Goal: Information Seeking & Learning: Learn about a topic

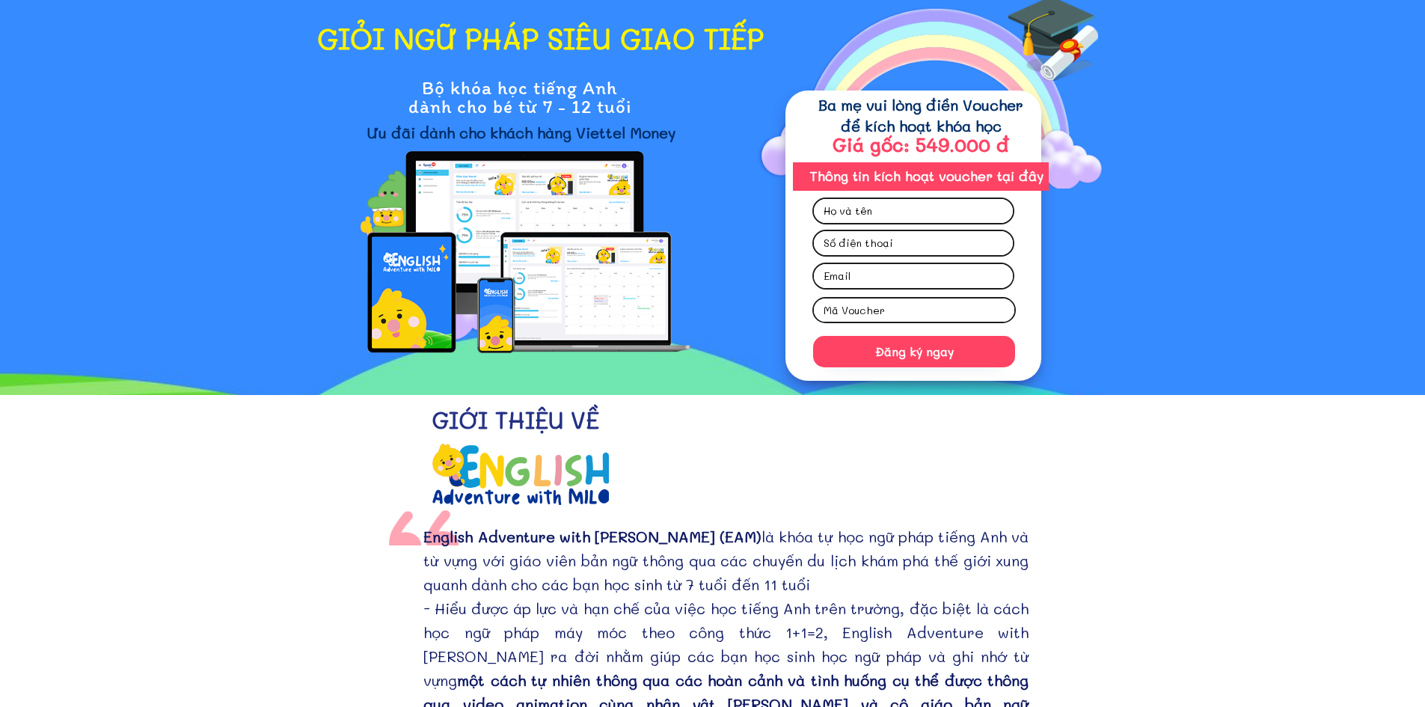
scroll to position [224, 0]
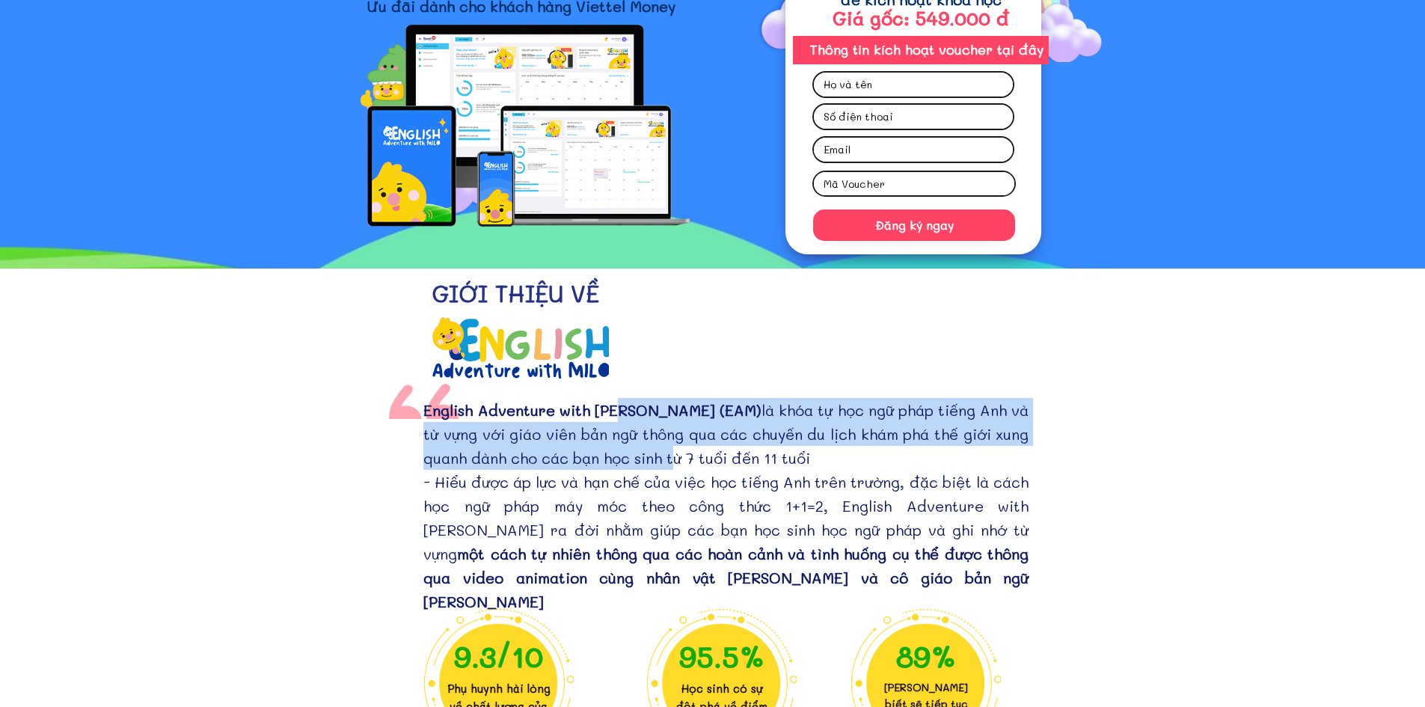
drag, startPoint x: 619, startPoint y: 415, endPoint x: 622, endPoint y: 460, distance: 44.9
click at [622, 460] on div "English Adventure with [PERSON_NAME] (EAM) là khóa tự học ngữ pháp tiếng Anh và…" at bounding box center [725, 505] width 605 height 215
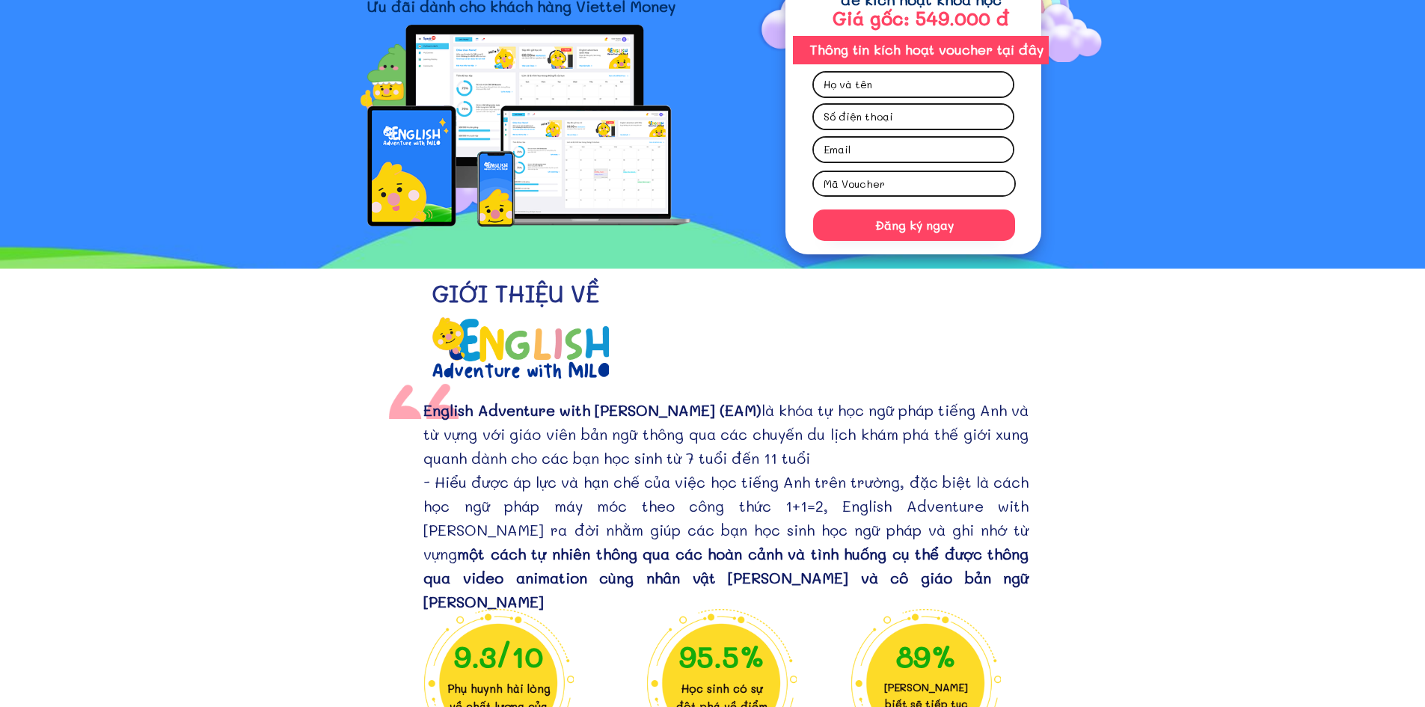
click at [652, 491] on div "English Adventure with [PERSON_NAME] (EAM) là khóa tự học ngữ pháp tiếng Anh và…" at bounding box center [725, 505] width 605 height 215
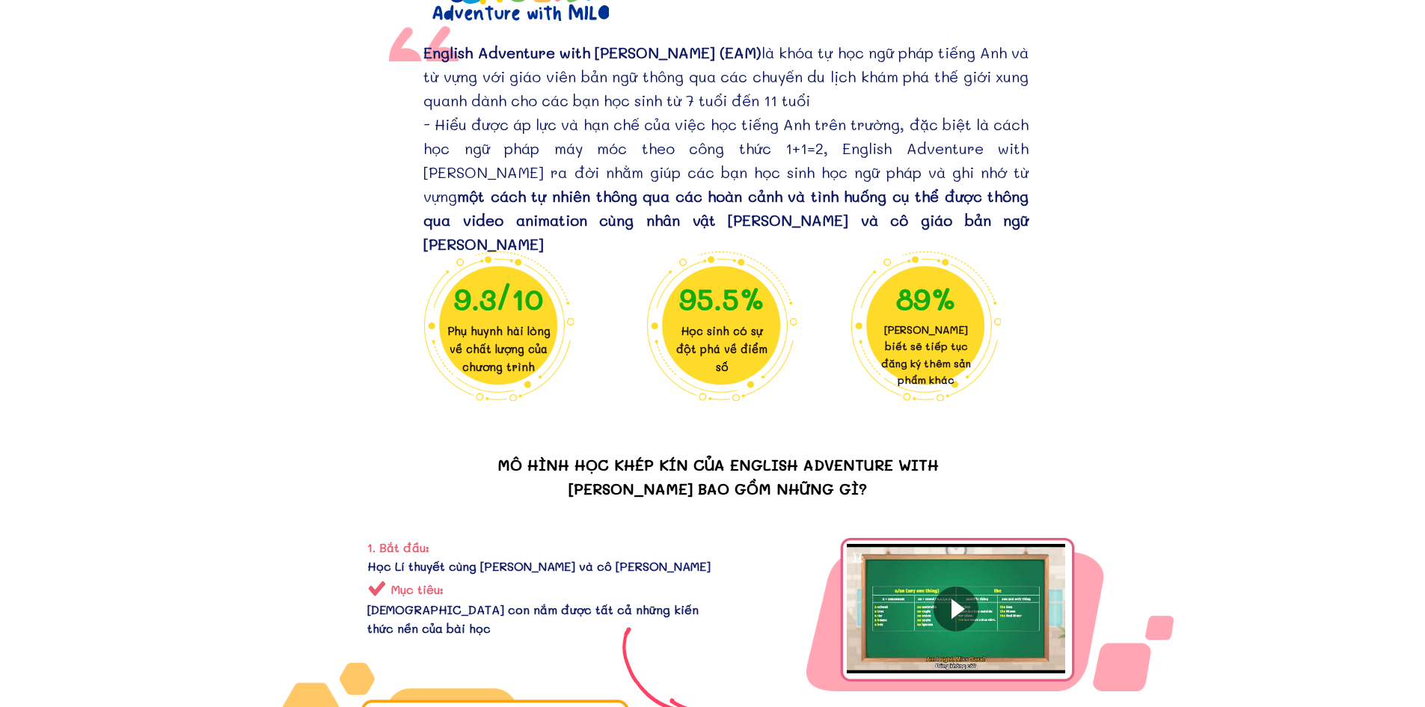
scroll to position [823, 0]
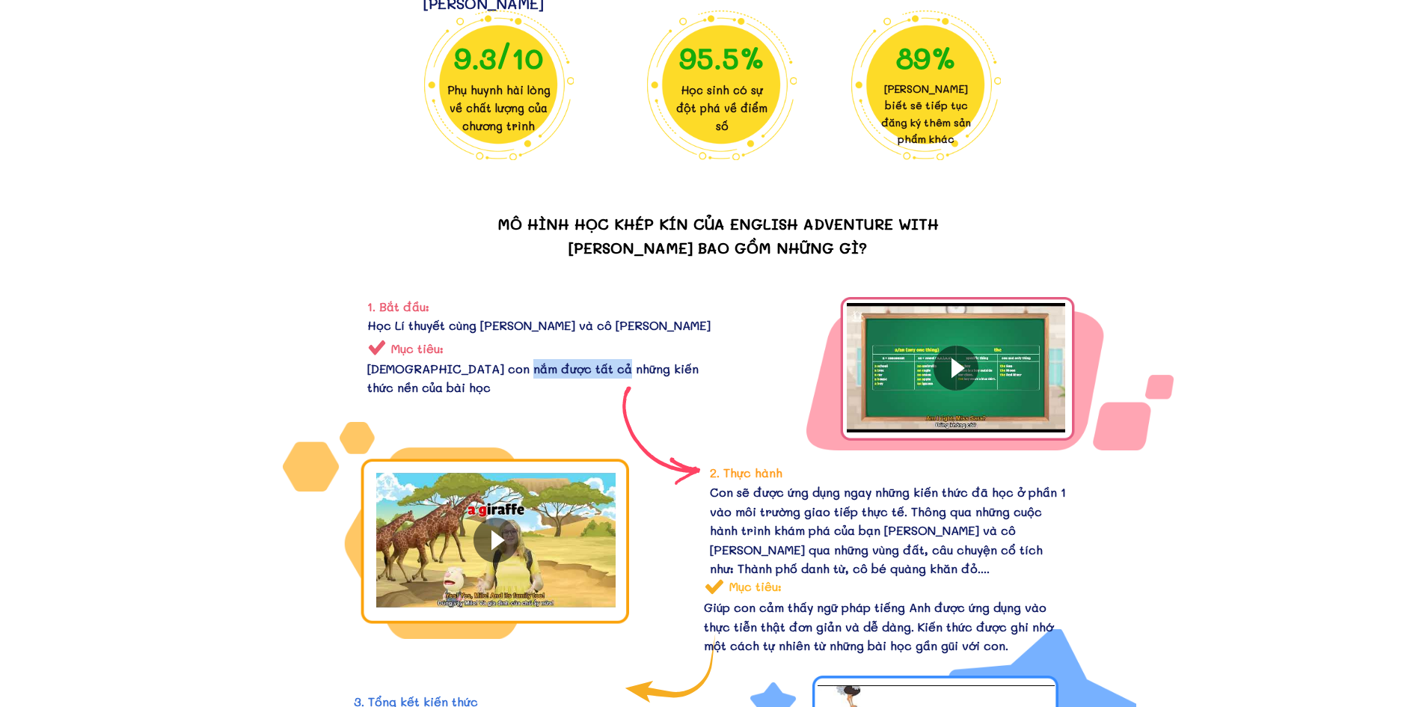
drag, startPoint x: 530, startPoint y: 370, endPoint x: 599, endPoint y: 373, distance: 69.6
click at [599, 373] on div "[DEMOGRAPHIC_DATA] con nắm được tất cả những kiến thức nền của bài học" at bounding box center [542, 378] width 351 height 38
click at [600, 373] on div "[DEMOGRAPHIC_DATA] con nắm được tất cả những kiến thức nền của bài học" at bounding box center [542, 378] width 351 height 38
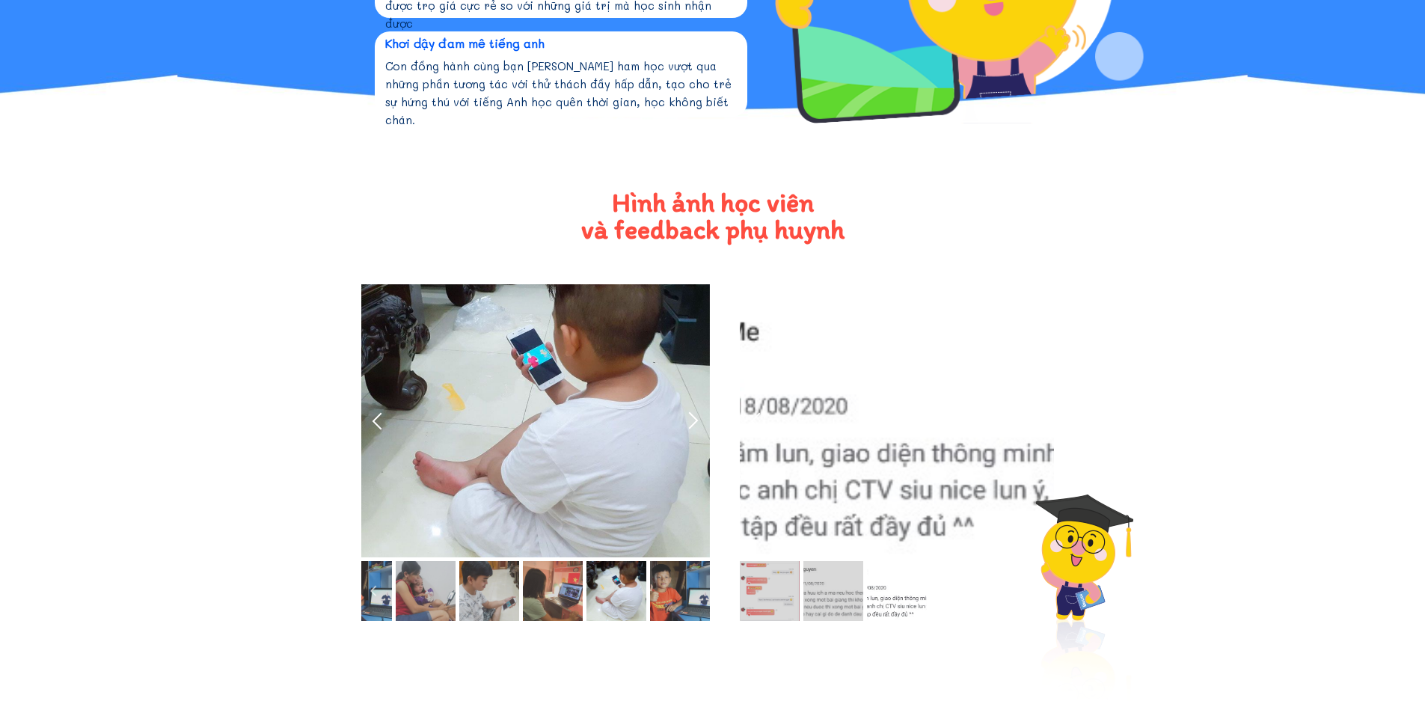
scroll to position [1870, 0]
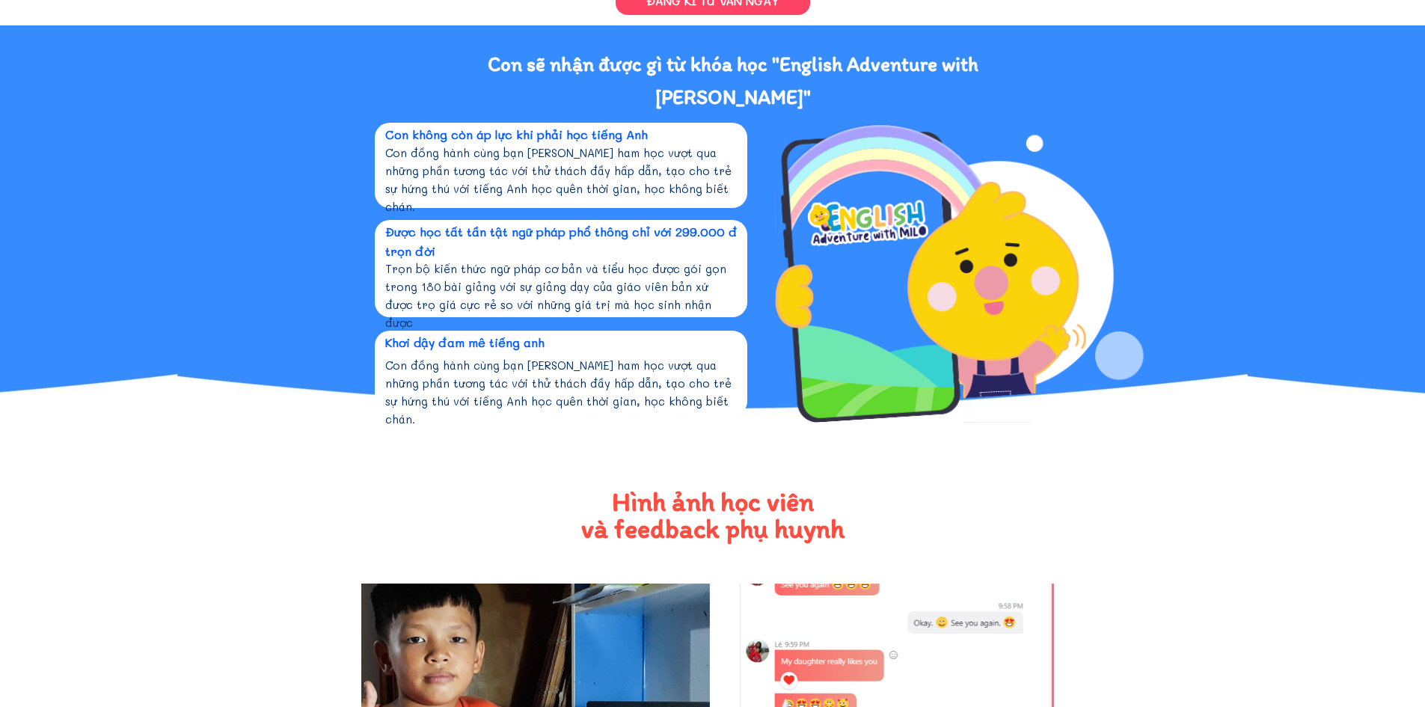
drag, startPoint x: 445, startPoint y: 259, endPoint x: 462, endPoint y: 300, distance: 44.6
click at [462, 300] on div "Được học tất tần tật ngữ pháp phổ thông chỉ với 299.000 đ trọn đời Trọn bộ kiến…" at bounding box center [565, 268] width 381 height 97
click at [555, 295] on div "Trọn bộ kiến thức ngữ pháp cơ bản và tiểu học được gói gọn trong 180 bài giảng …" at bounding box center [560, 296] width 351 height 72
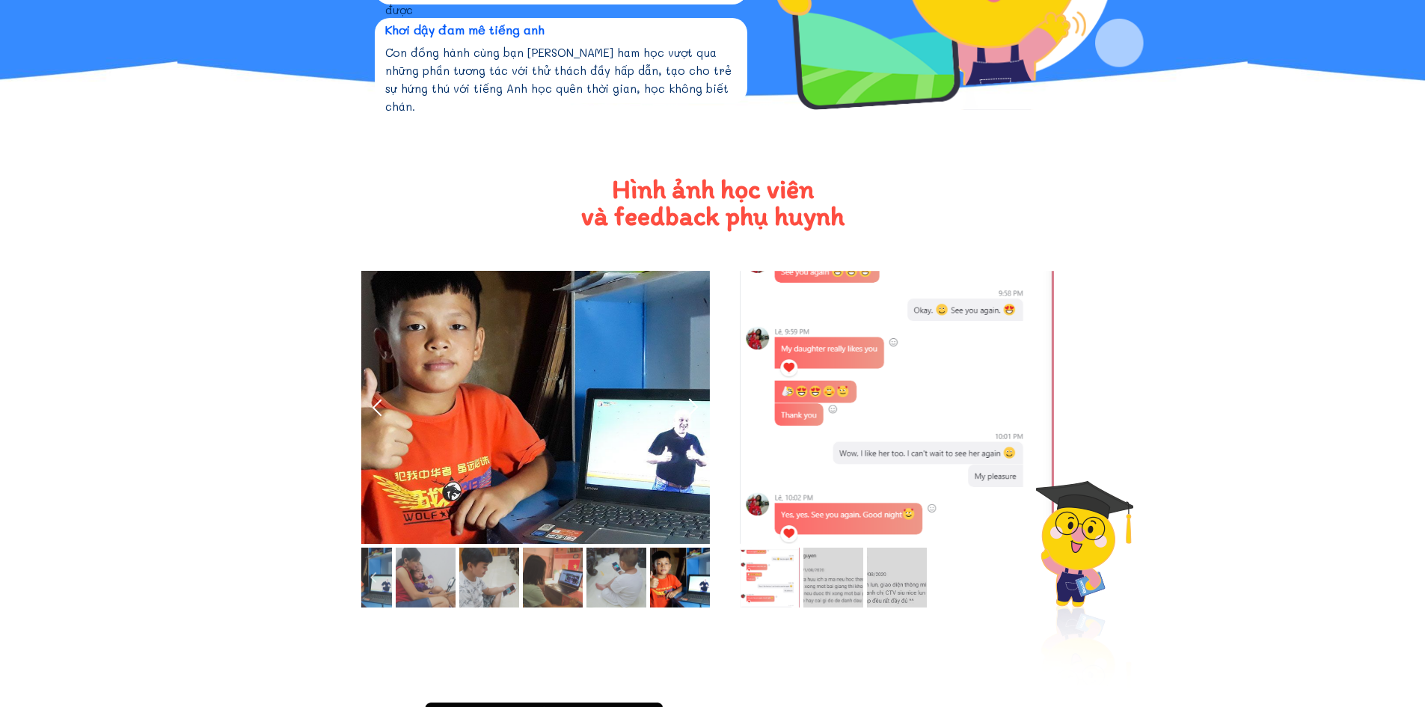
scroll to position [2244, 0]
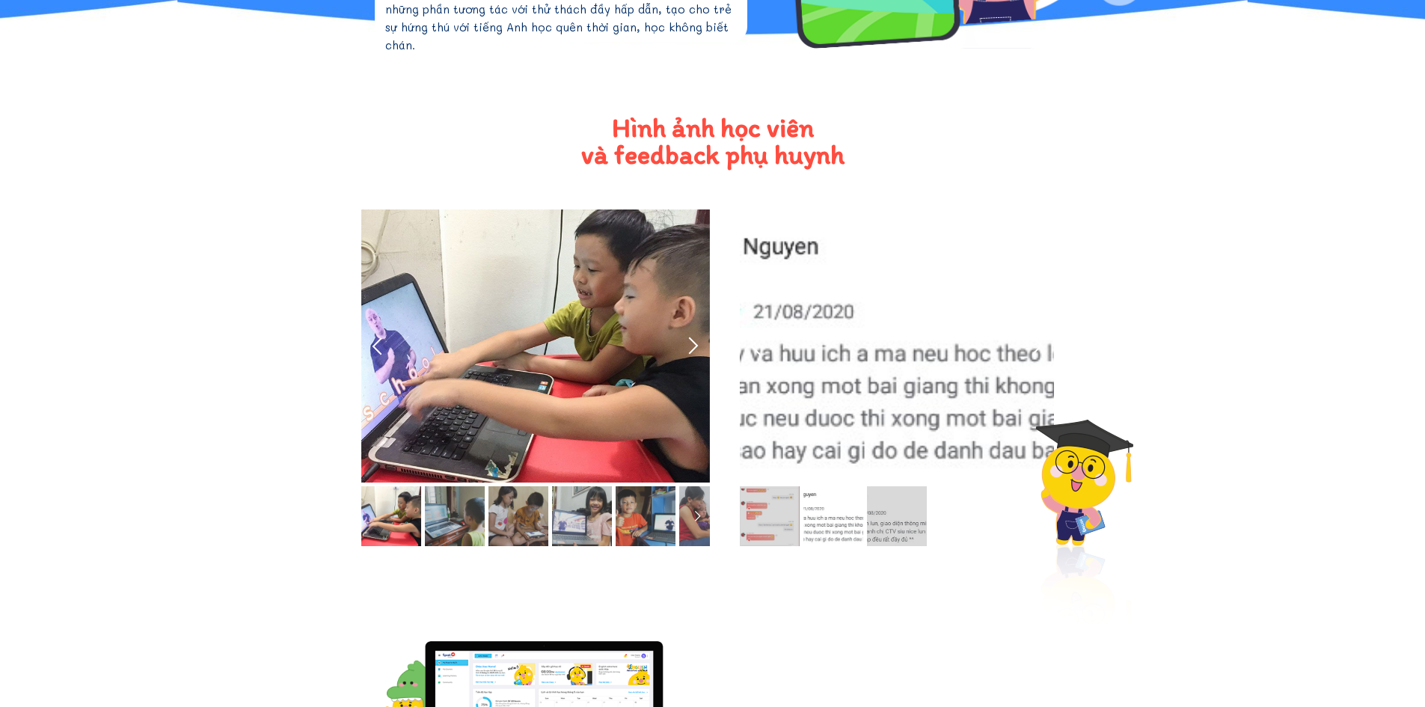
click at [690, 337] on div at bounding box center [693, 346] width 25 height 25
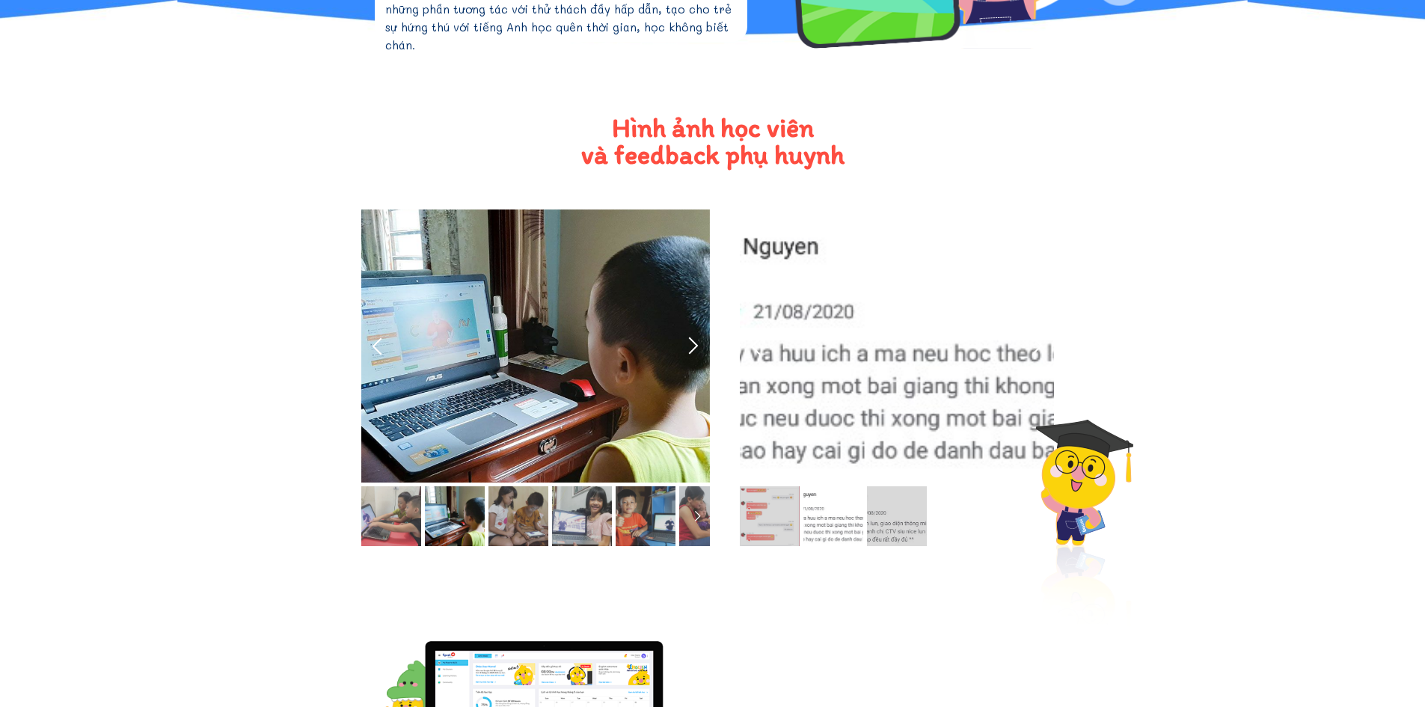
click at [690, 337] on div at bounding box center [693, 346] width 25 height 25
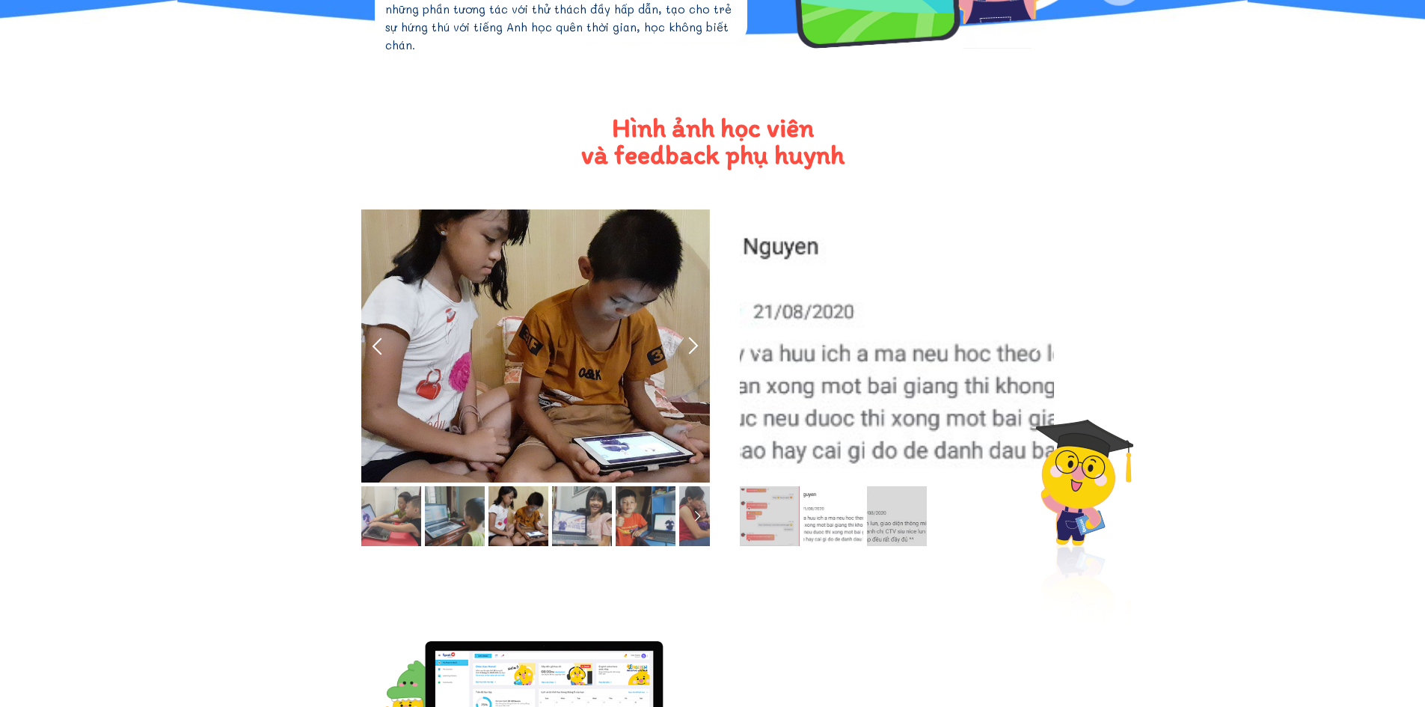
click at [690, 337] on div at bounding box center [693, 346] width 25 height 25
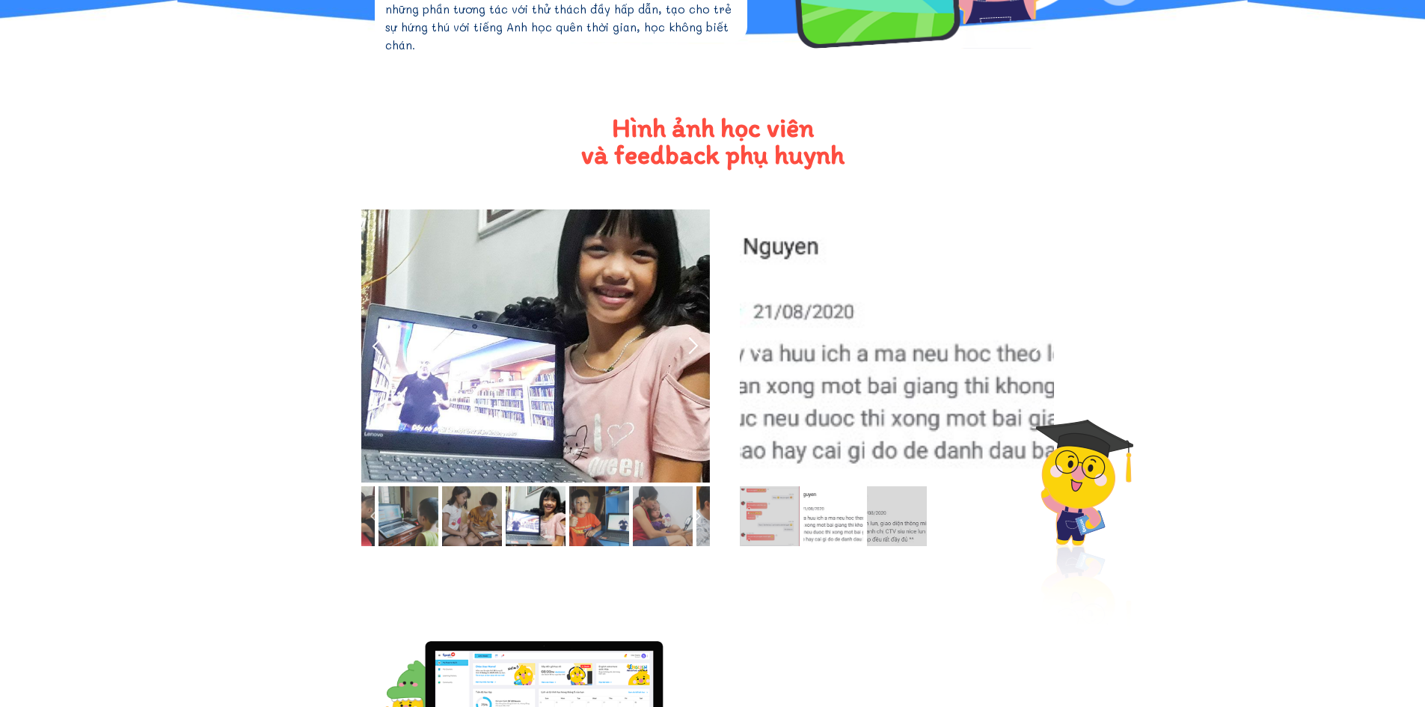
click at [690, 337] on div at bounding box center [693, 346] width 25 height 25
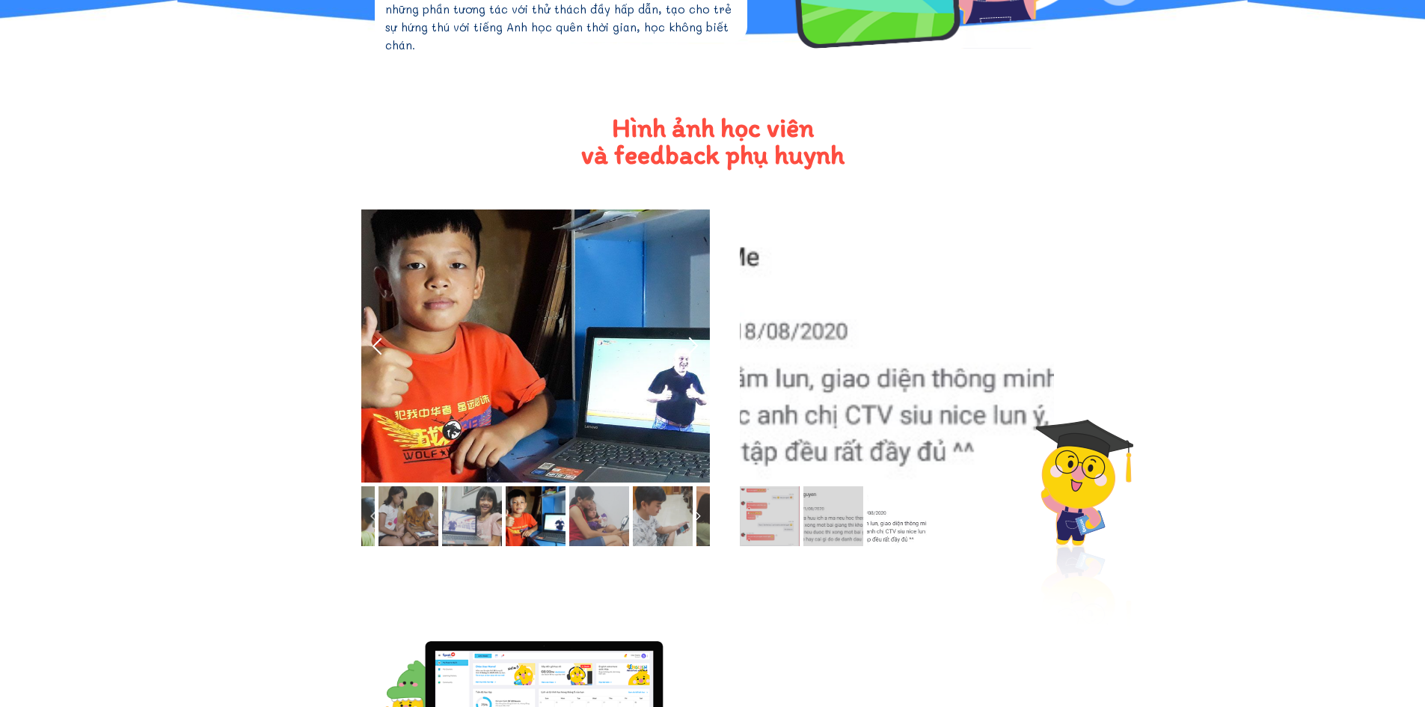
click at [690, 337] on div at bounding box center [693, 346] width 25 height 25
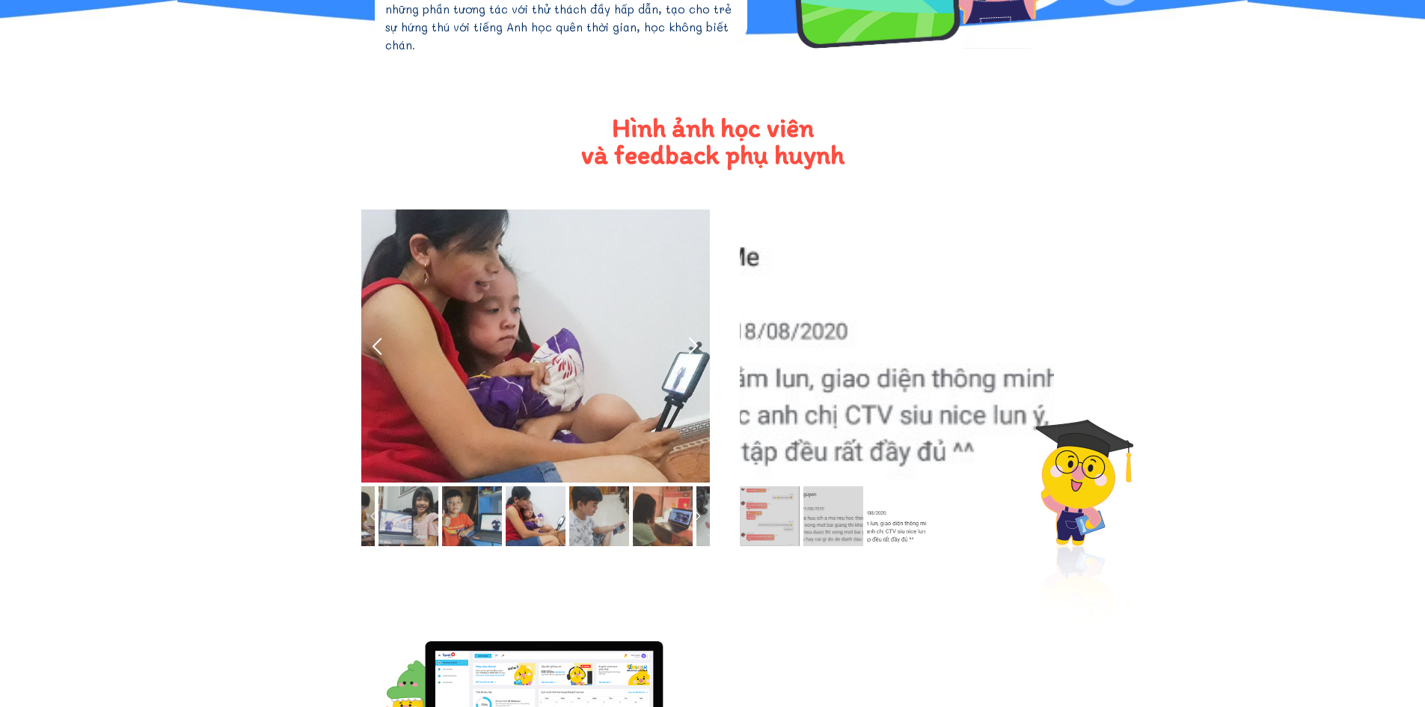
click at [690, 337] on div at bounding box center [693, 346] width 25 height 25
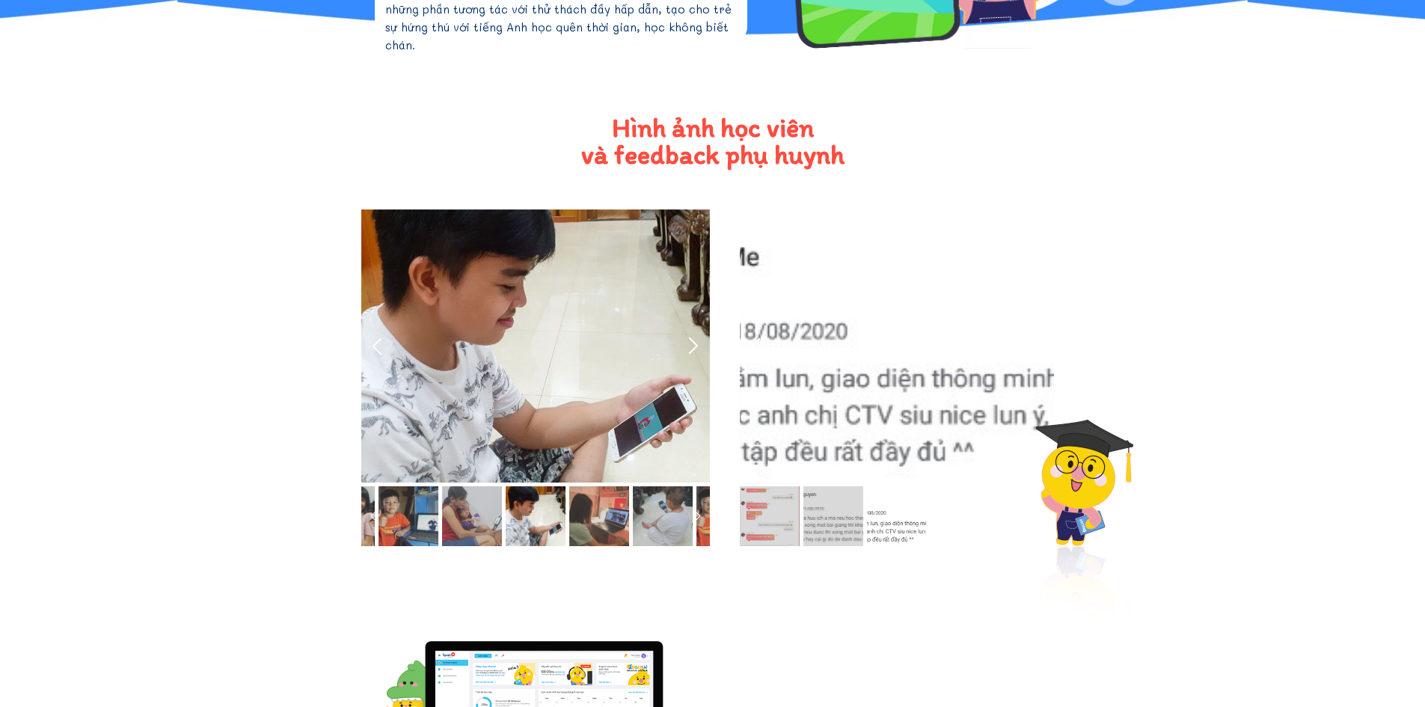
click at [690, 337] on div at bounding box center [693, 346] width 25 height 25
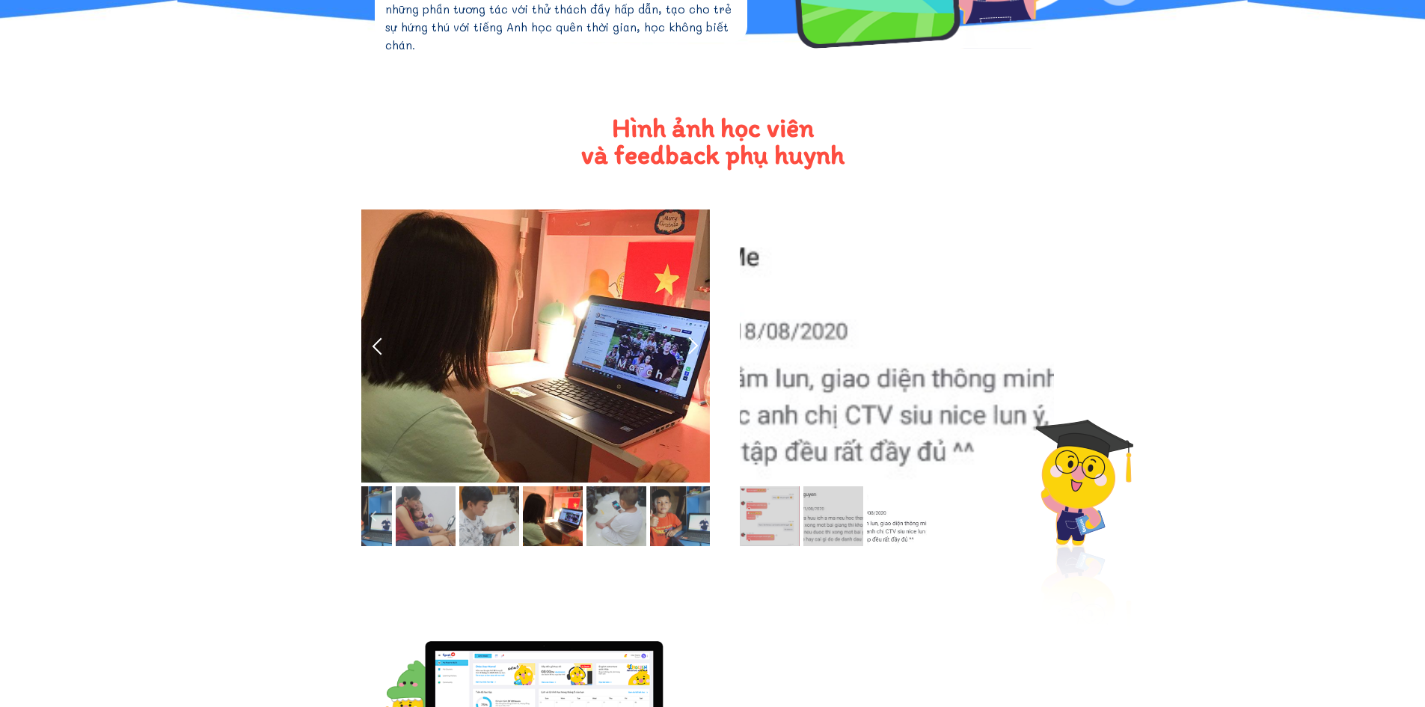
click at [690, 337] on div at bounding box center [693, 346] width 25 height 25
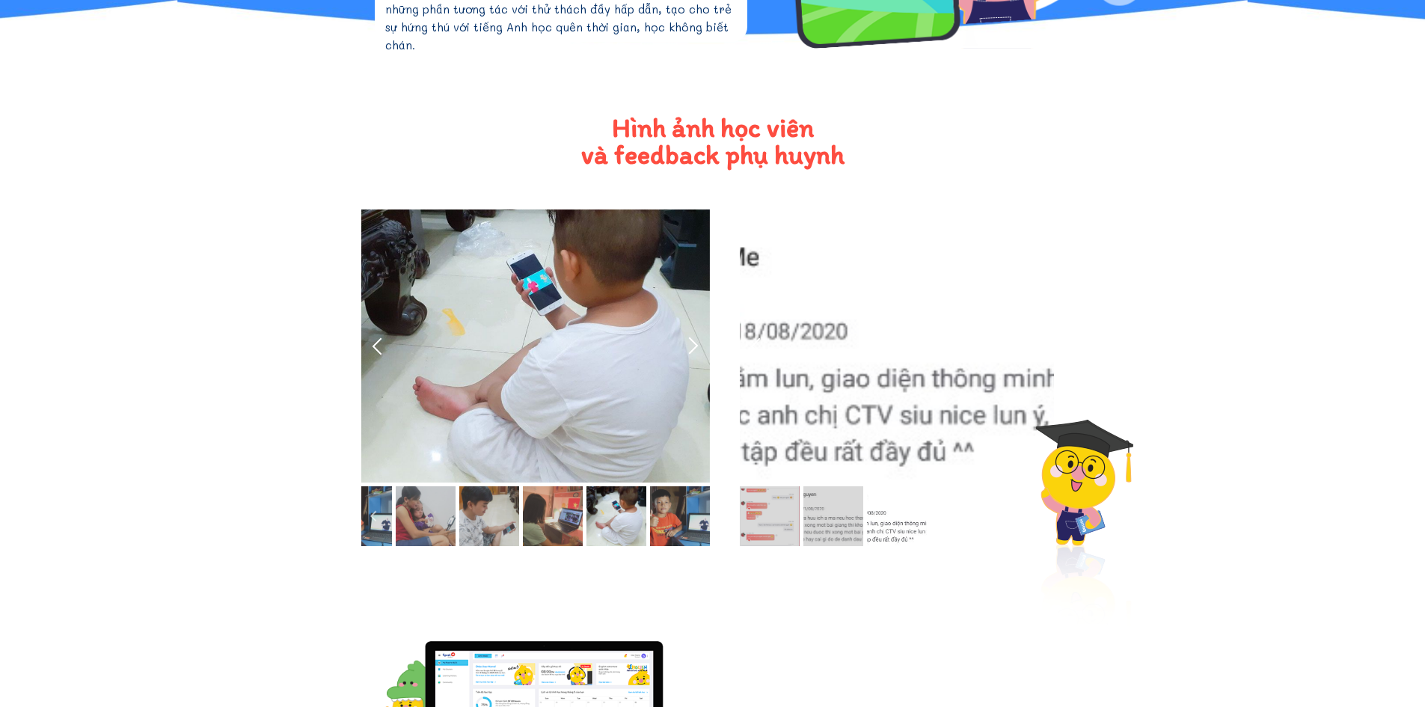
click at [690, 337] on div at bounding box center [693, 346] width 25 height 25
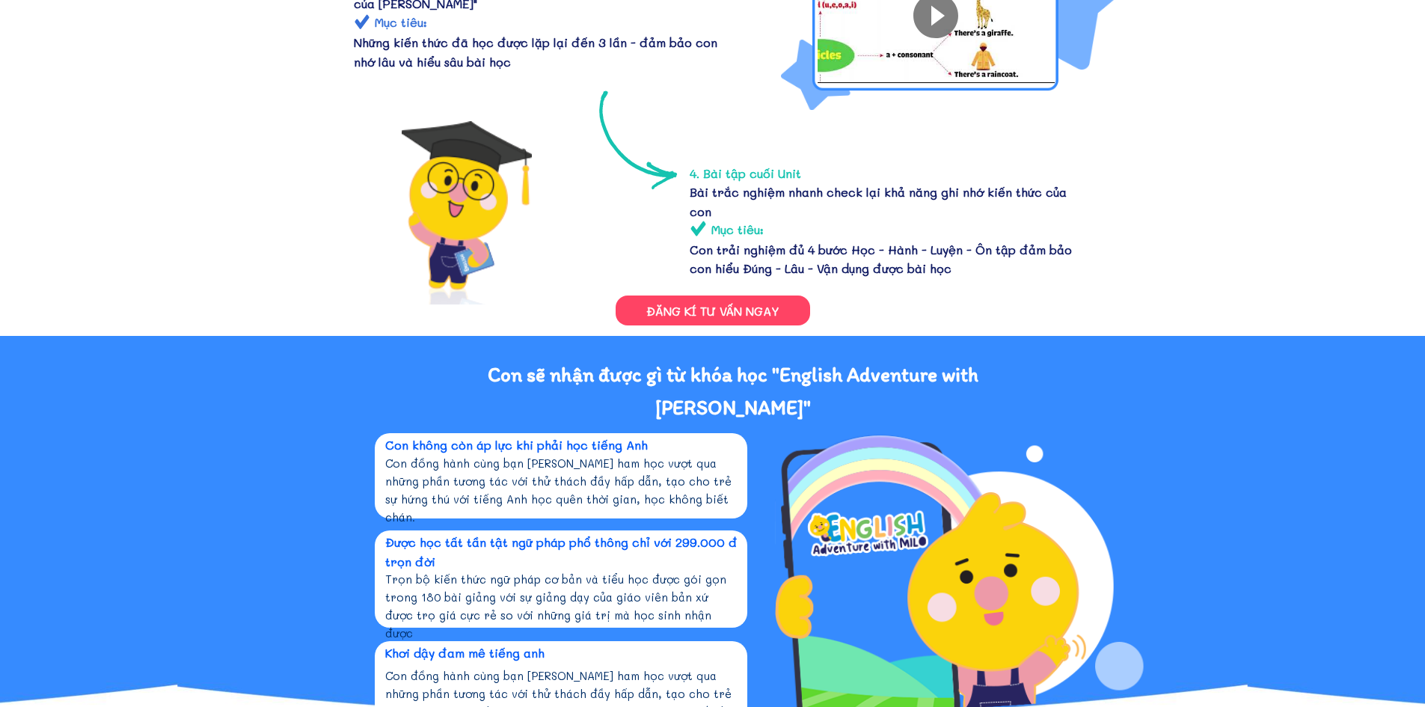
scroll to position [1443, 0]
